Goal: Task Accomplishment & Management: Manage account settings

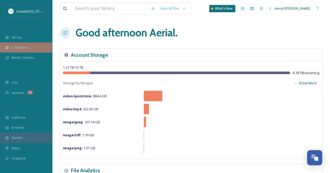
click at [26, 50] on div "Collections" at bounding box center [26, 47] width 52 height 10
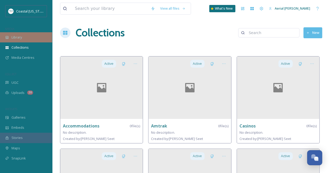
click at [7, 34] on div "Library" at bounding box center [26, 37] width 52 height 10
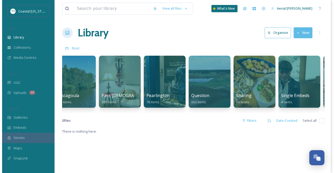
scroll to position [0, 1083]
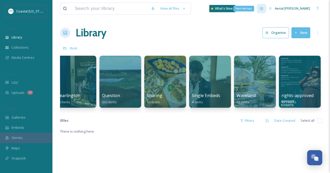
click at [263, 10] on icon at bounding box center [261, 9] width 4 height 4
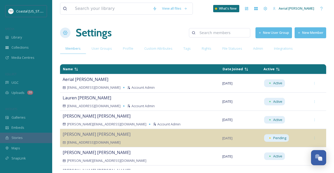
click at [305, 36] on button "New Member" at bounding box center [310, 32] width 32 height 11
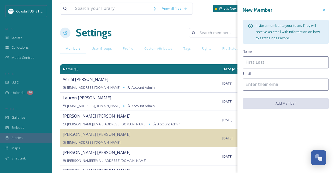
click at [274, 57] on input at bounding box center [285, 63] width 86 height 12
type input "Aerial [PERSON_NAME]"
drag, startPoint x: 278, startPoint y: 63, endPoint x: 144, endPoint y: 79, distance: 135.2
click at [144, 79] on div "View all files What's New Aerial [PERSON_NAME] Settings New User Group New Memb…" at bounding box center [193, 86] width 282 height 173
type input "[PERSON_NAME]"
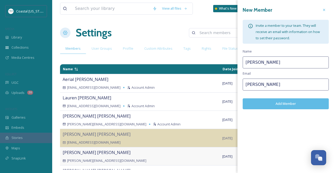
type input "[PERSON_NAME]"
click at [267, 75] on div "New Member Invite a member to your team. They will receive an email with inform…" at bounding box center [285, 57] width 96 height 115
drag, startPoint x: 259, startPoint y: 86, endPoint x: 203, endPoint y: 72, distance: 58.1
click at [203, 72] on div "View all files What's New Aerial [PERSON_NAME] Settings New User Group New Memb…" at bounding box center [193, 86] width 282 height 173
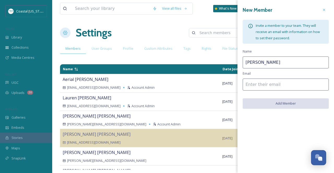
paste input "[PERSON_NAME][EMAIL_ADDRESS][DOMAIN_NAME]"
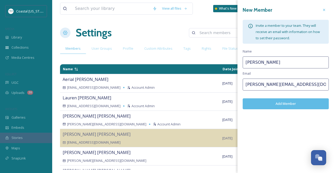
type input "[PERSON_NAME][EMAIL_ADDRESS][DOMAIN_NAME]"
click at [313, 100] on button "Add Member" at bounding box center [285, 104] width 86 height 11
